Goal: Entertainment & Leisure: Consume media (video, audio)

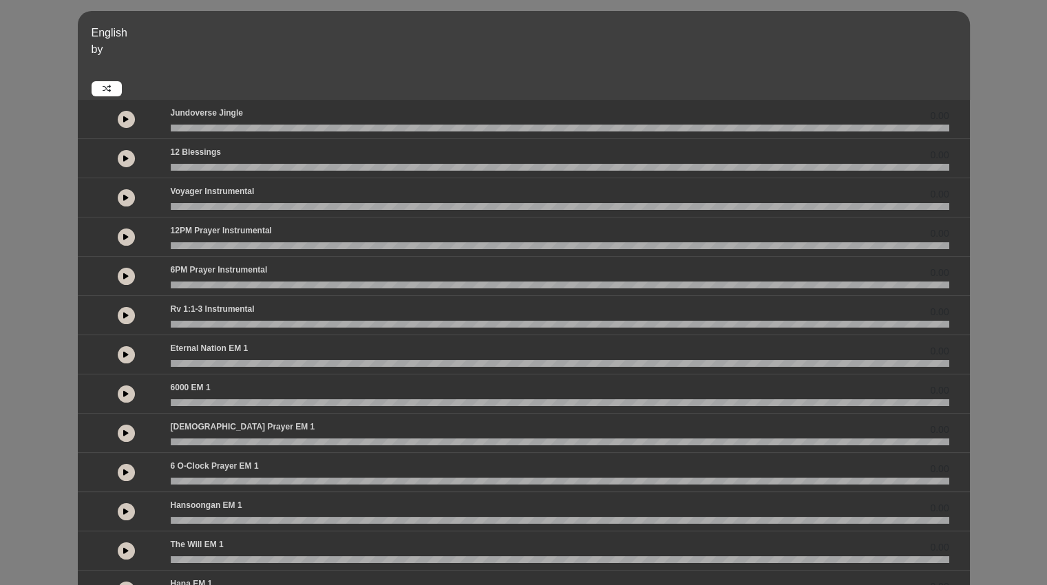
click at [127, 118] on icon at bounding box center [126, 119] width 6 height 7
click at [127, 118] on icon at bounding box center [126, 119] width 4 height 7
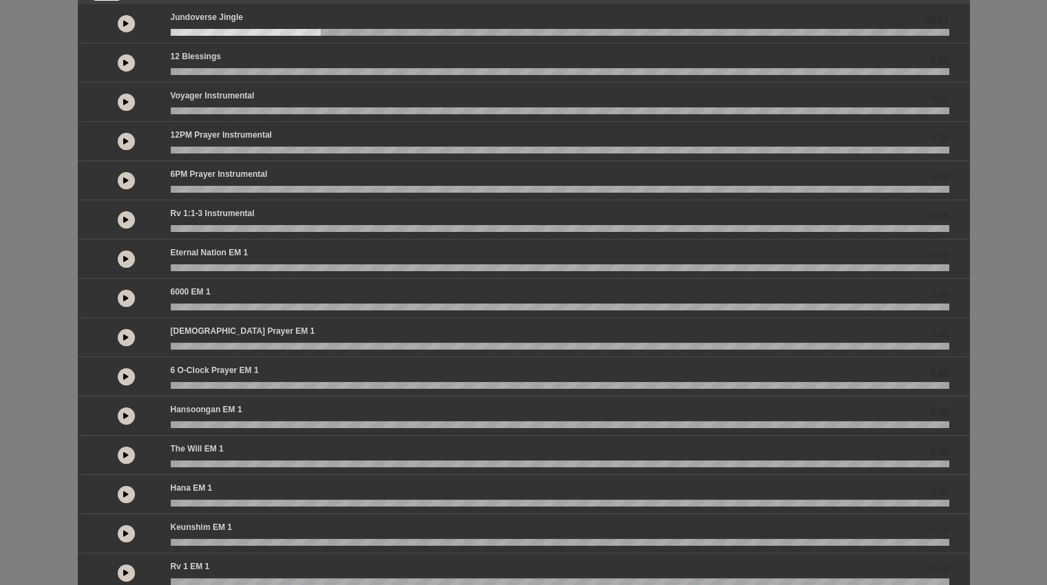
scroll to position [100, 0]
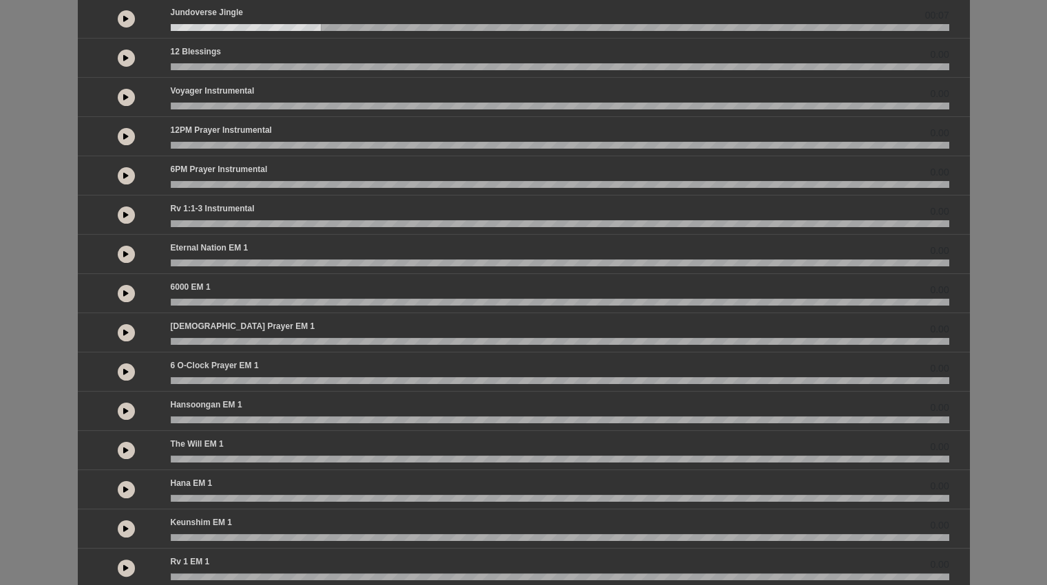
click at [125, 489] on icon at bounding box center [126, 489] width 6 height 7
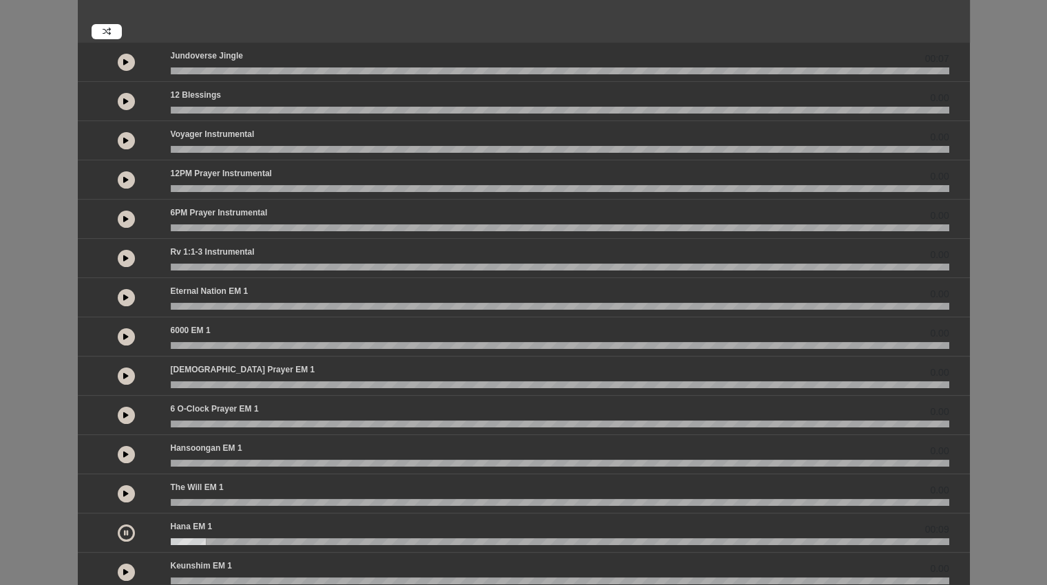
scroll to position [60, 0]
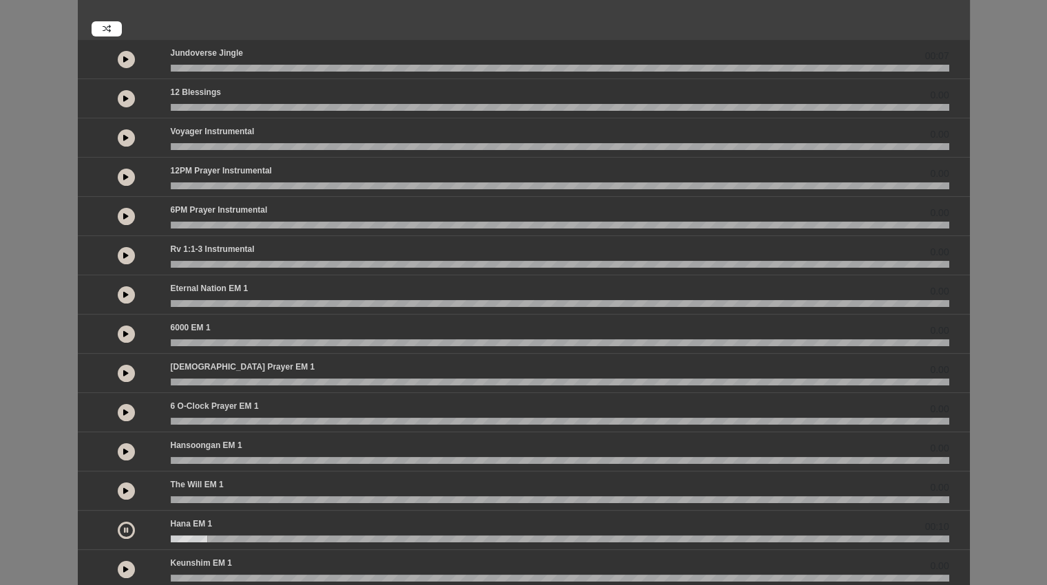
click at [124, 527] on icon at bounding box center [126, 530] width 4 height 7
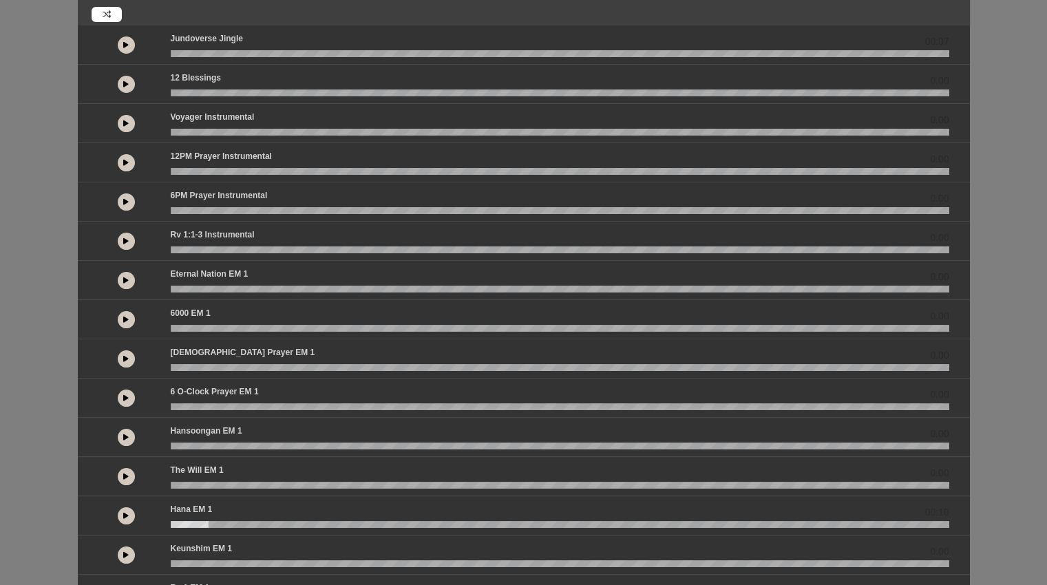
scroll to position [74, 0]
click at [127, 240] on icon at bounding box center [126, 240] width 6 height 7
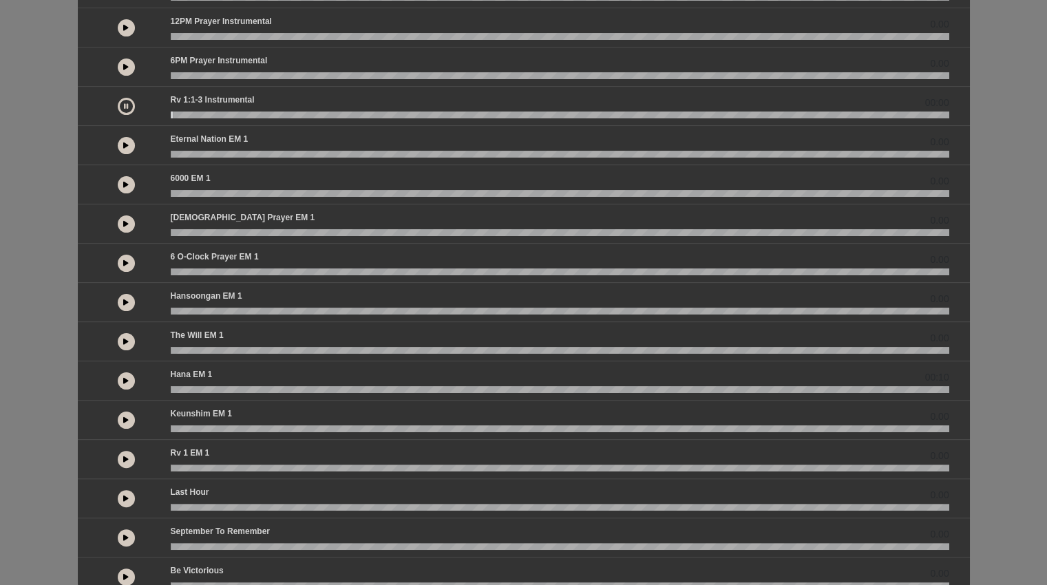
scroll to position [209, 0]
click at [124, 103] on icon at bounding box center [126, 106] width 4 height 7
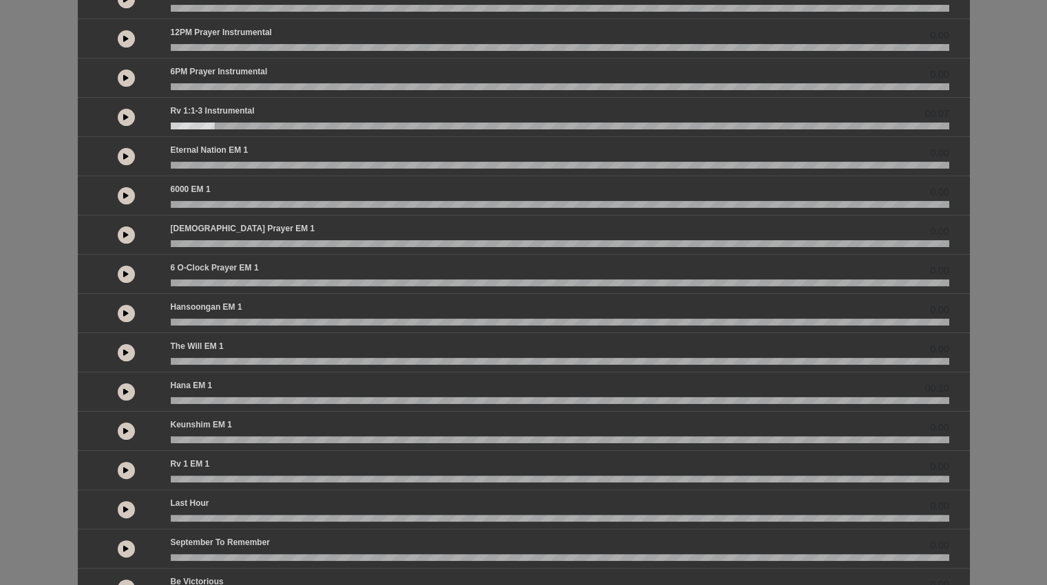
scroll to position [198, 0]
click at [127, 350] on icon at bounding box center [126, 352] width 6 height 7
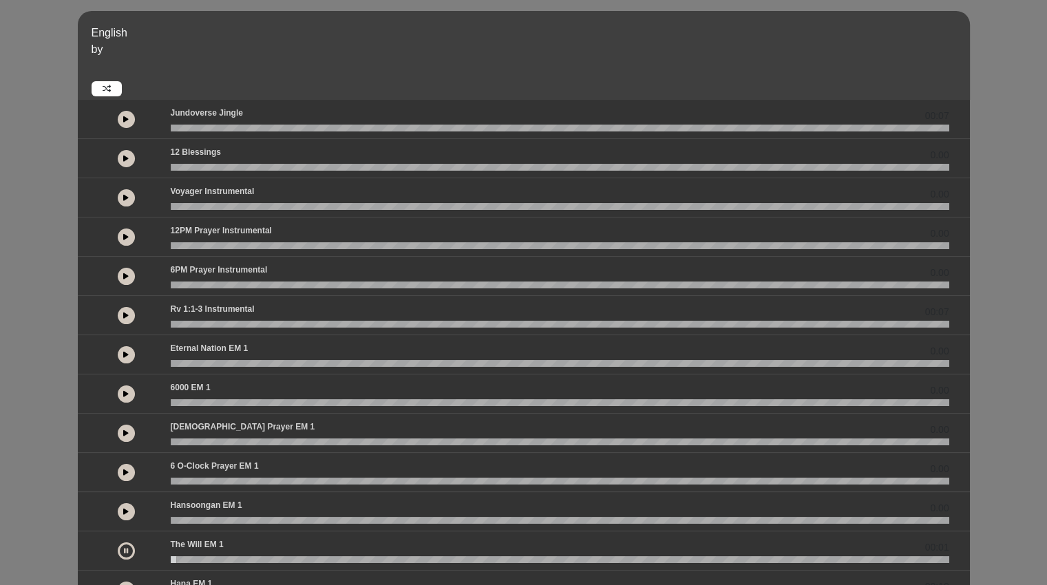
scroll to position [0, 0]
click at [124, 549] on icon at bounding box center [126, 550] width 4 height 7
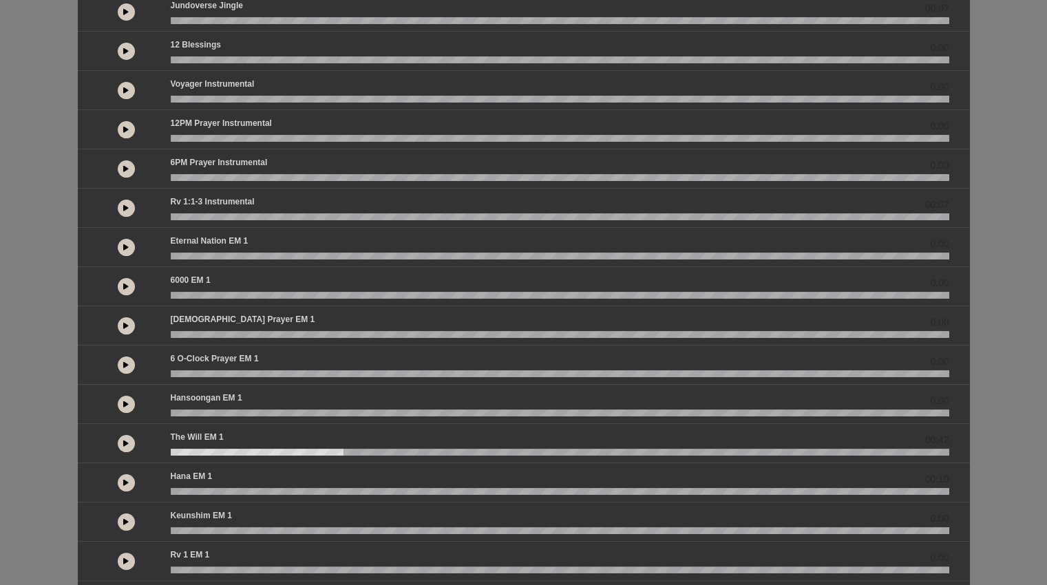
scroll to position [65, 0]
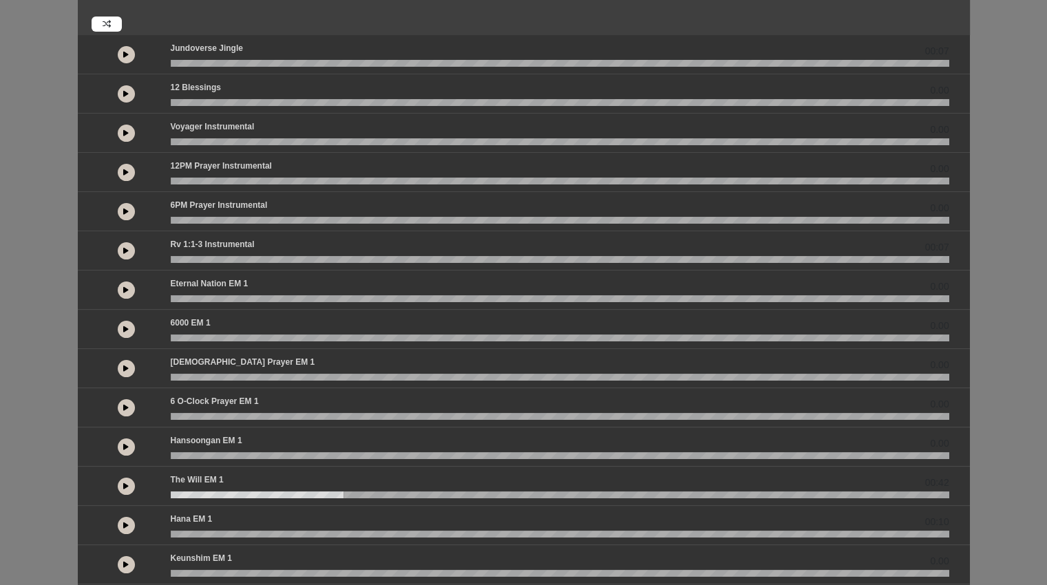
click at [122, 206] on button at bounding box center [126, 211] width 17 height 17
click at [129, 213] on button at bounding box center [126, 211] width 17 height 17
